Goal: Transaction & Acquisition: Download file/media

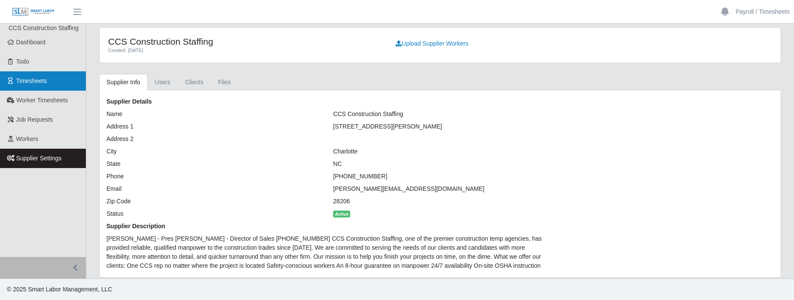
click at [42, 88] on link "Timesheets" at bounding box center [43, 80] width 86 height 19
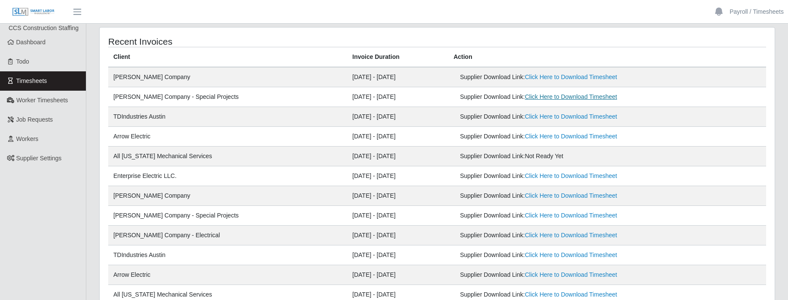
click at [531, 95] on link "Click Here to Download Timesheet" at bounding box center [571, 96] width 92 height 7
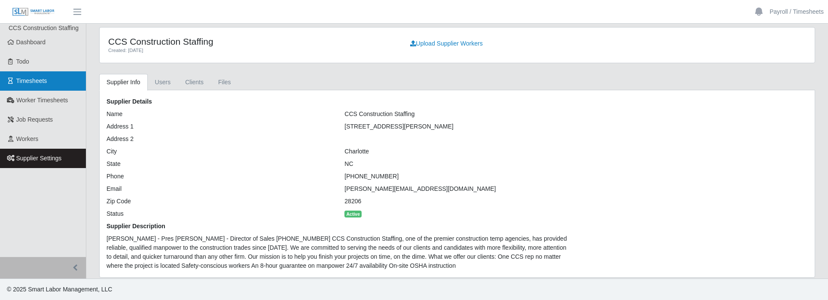
click at [39, 85] on link "Timesheets" at bounding box center [43, 80] width 86 height 19
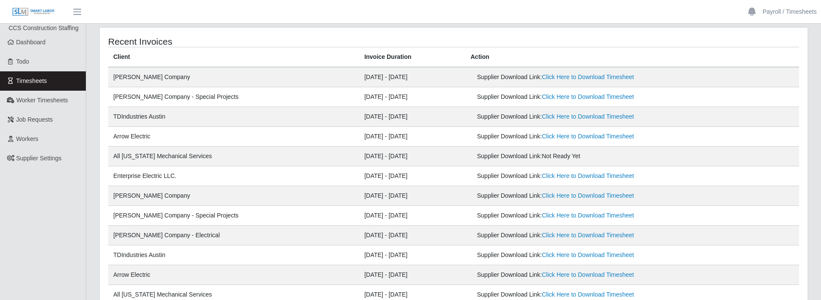
click at [590, 157] on div "Supplier Download Link: Not Ready Yet" at bounding box center [578, 156] width 203 height 9
